Goal: Information Seeking & Learning: Understand process/instructions

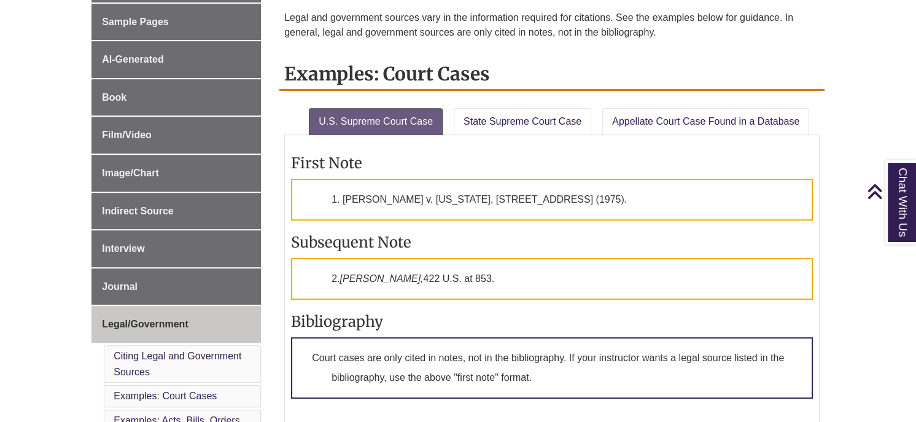
scroll to position [384, 0]
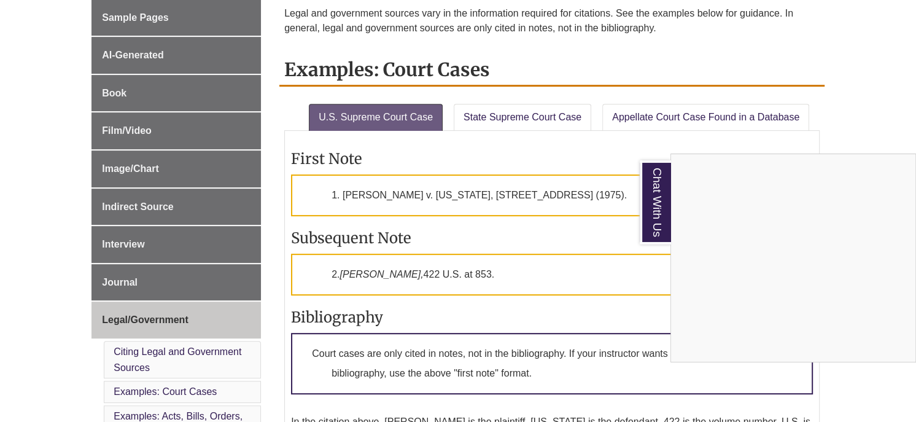
click at [604, 378] on div "Chat With Us" at bounding box center [458, 211] width 916 height 422
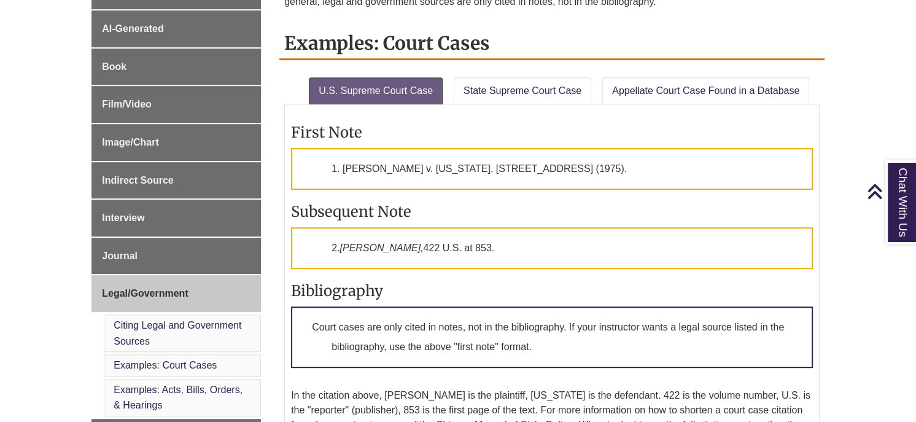
scroll to position [392, 0]
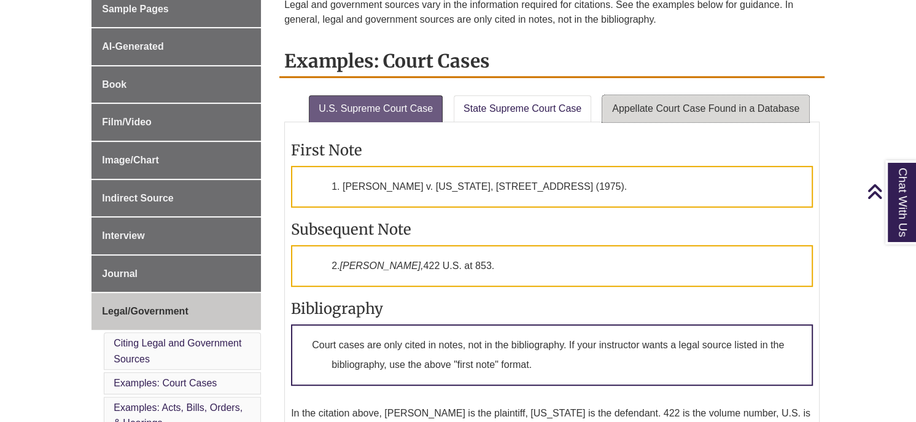
click at [700, 107] on link "Appellate Court Case Found in a Database" at bounding box center [705, 108] width 207 height 27
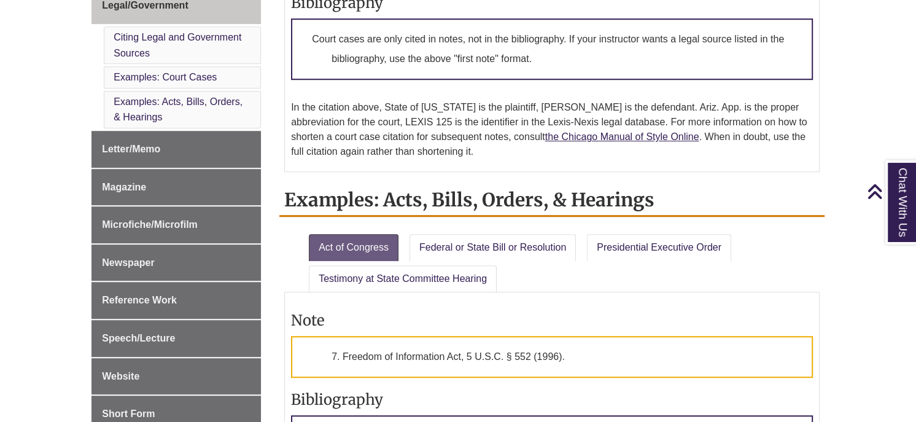
scroll to position [678, 0]
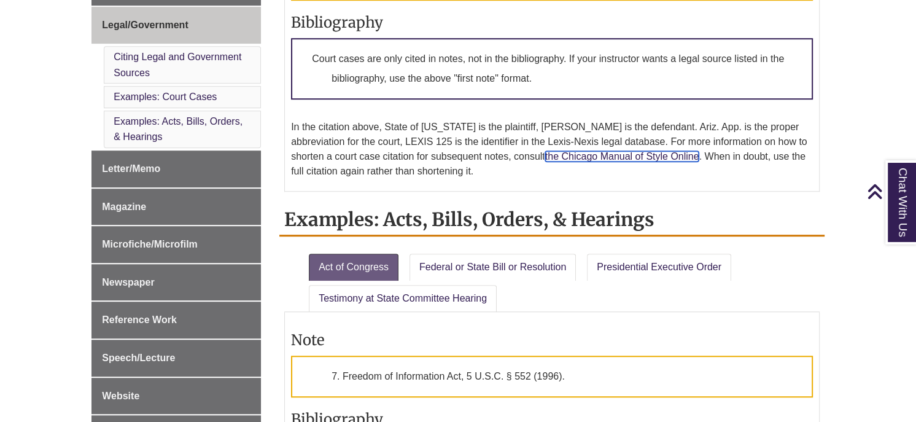
click at [582, 151] on link "the Chicago Manual of Style Online" at bounding box center [622, 156] width 154 height 10
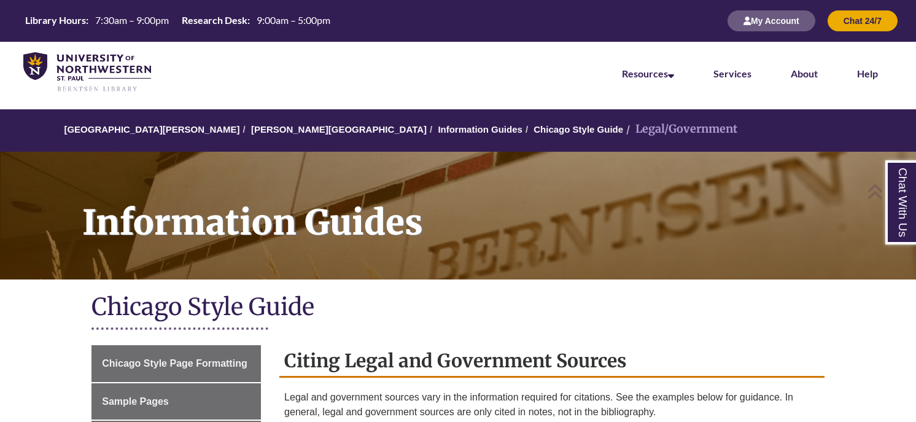
scroll to position [314, 0]
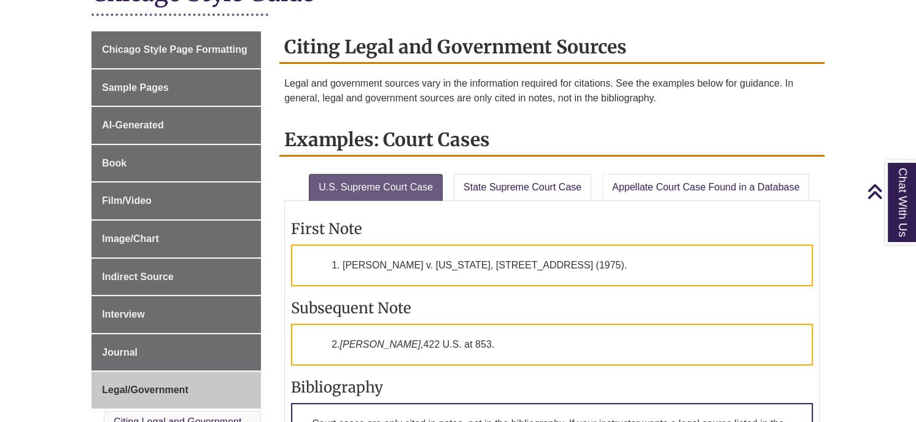
click at [553, 259] on p "1. [PERSON_NAME] v. [US_STATE], [STREET_ADDRESS] (1975)." at bounding box center [552, 265] width 522 height 42
click at [512, 298] on h3 "Subsequent Note" at bounding box center [552, 307] width 522 height 19
drag, startPoint x: 534, startPoint y: 264, endPoint x: 551, endPoint y: 267, distance: 16.7
click at [549, 267] on p "1. [PERSON_NAME] v. [US_STATE], [STREET_ADDRESS] (1975)." at bounding box center [552, 265] width 522 height 42
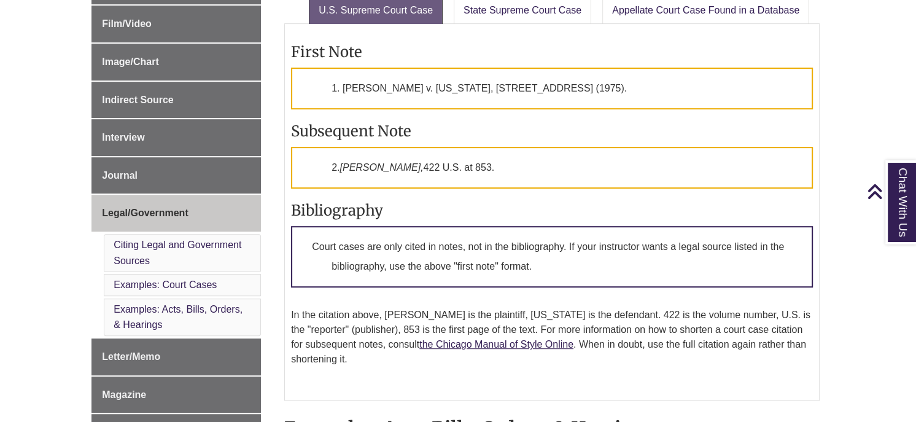
scroll to position [496, 0]
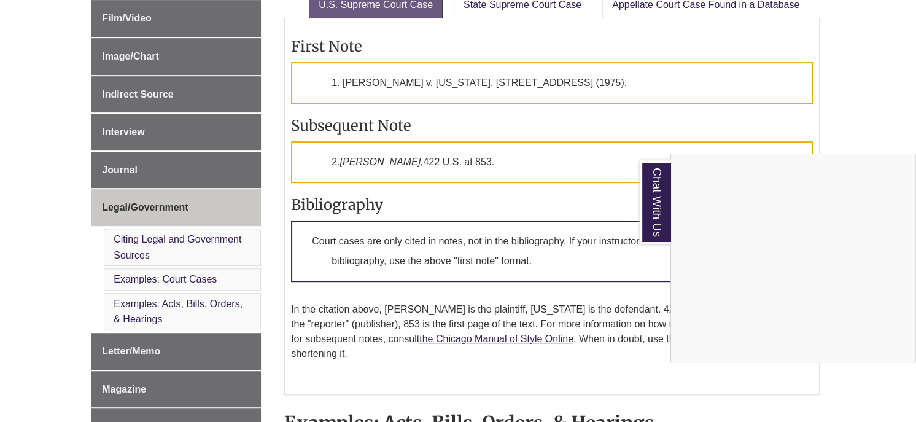
click at [887, 78] on div "Chat With Us" at bounding box center [458, 211] width 916 height 422
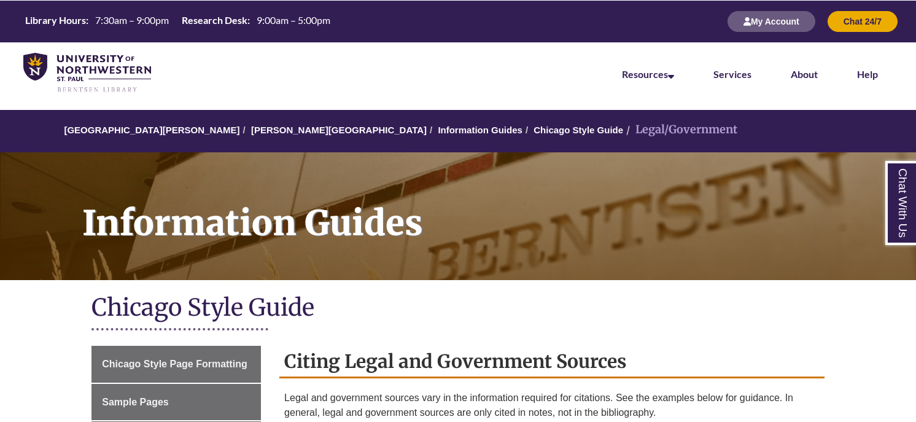
scroll to position [496, 0]
